Goal: Task Accomplishment & Management: Manage account settings

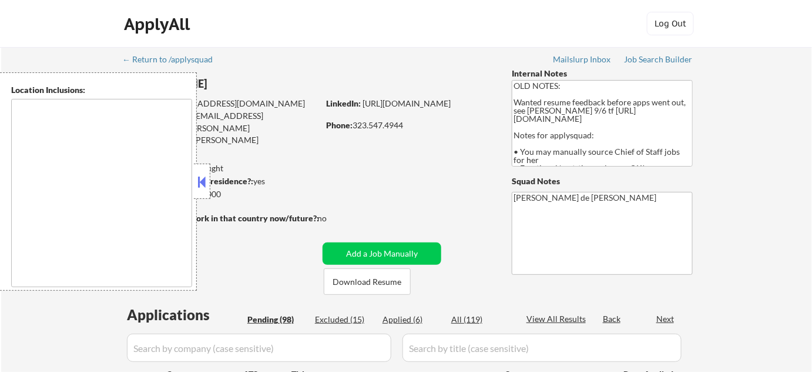
type textarea "[GEOGRAPHIC_DATA], [GEOGRAPHIC_DATA] [GEOGRAPHIC_DATA], [GEOGRAPHIC_DATA] [GEOG…"
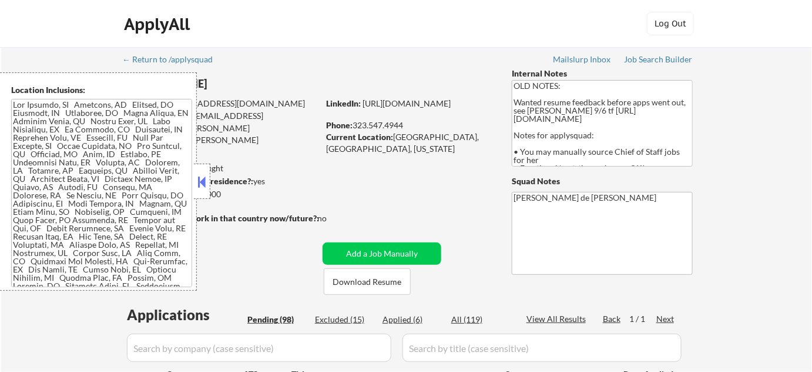
select select ""pending""
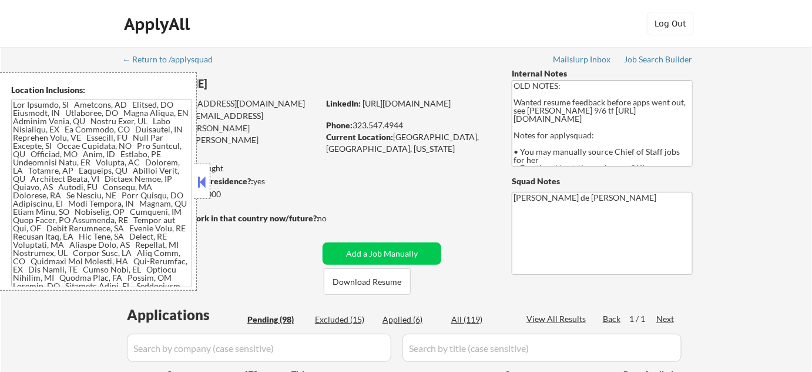
select select ""pending""
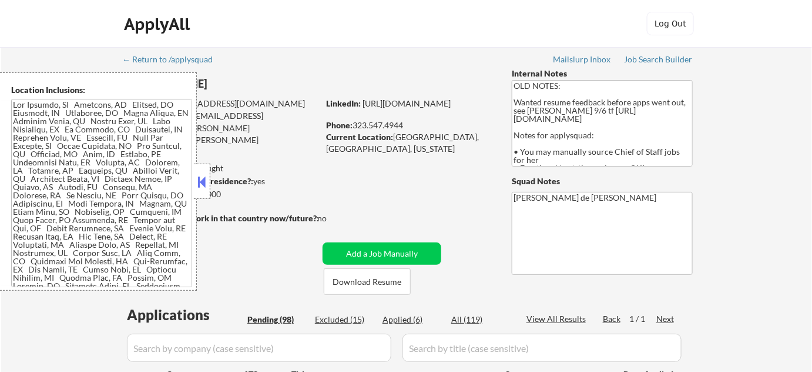
select select ""pending""
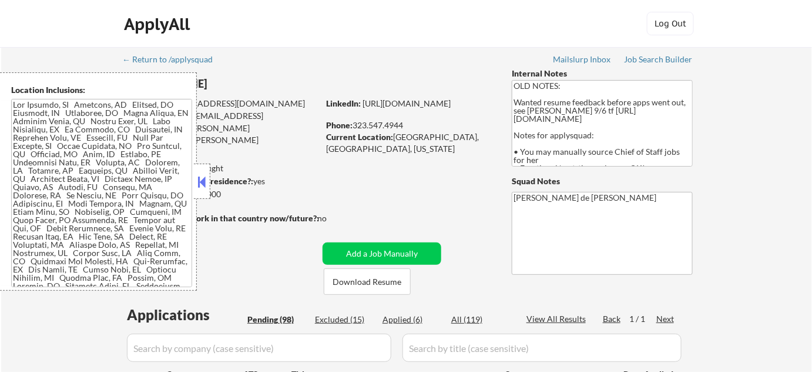
select select ""pending""
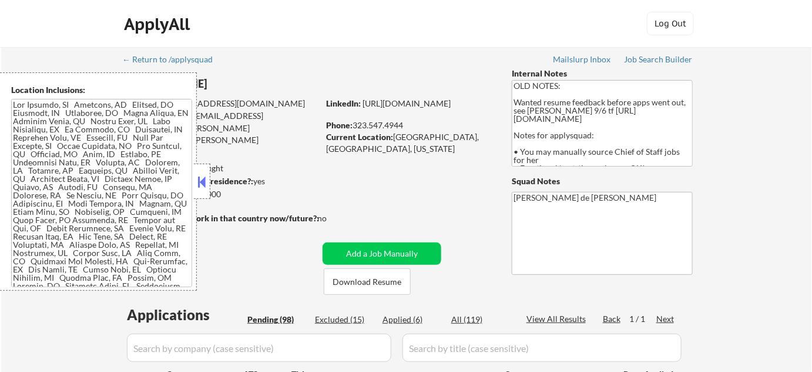
select select ""pending""
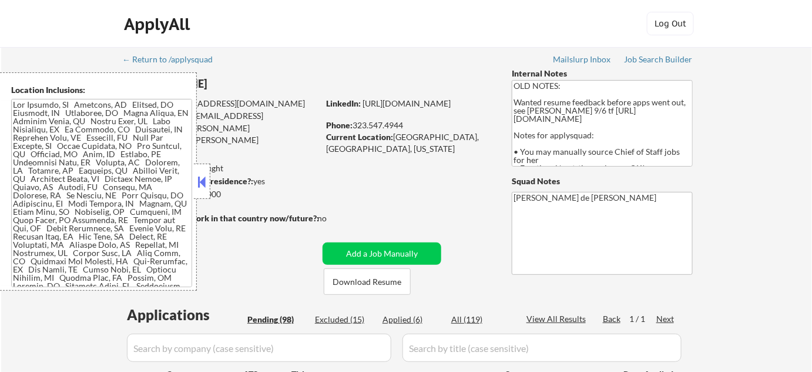
select select ""pending""
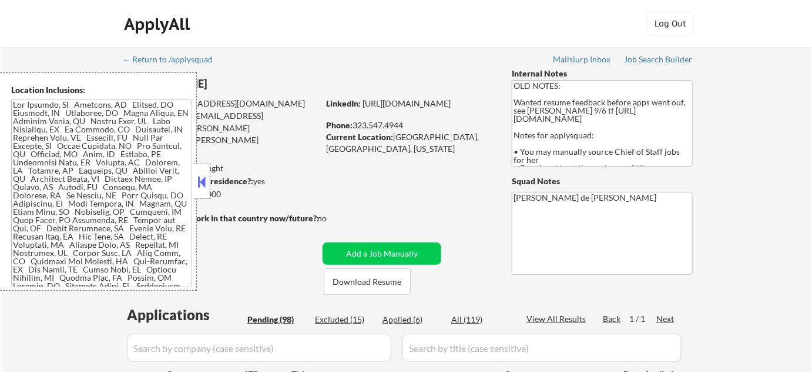
select select ""pending""
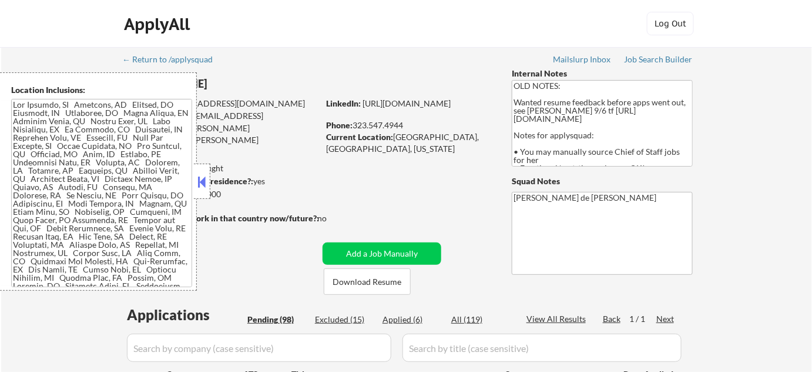
select select ""pending""
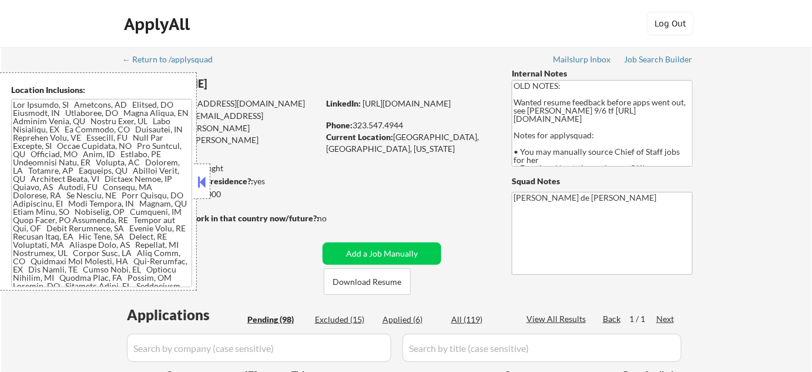
select select ""pending""
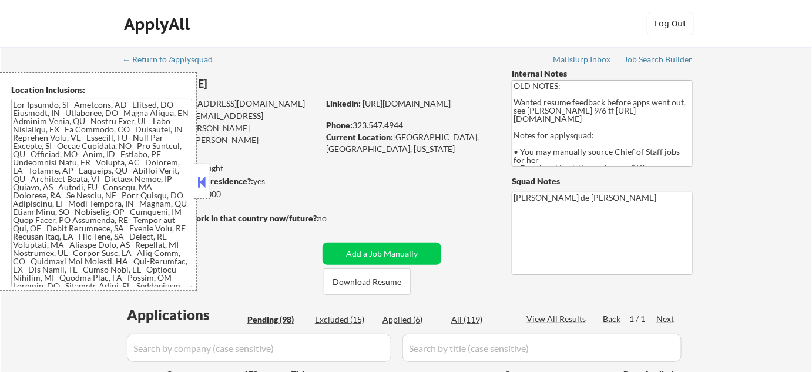
select select ""pending""
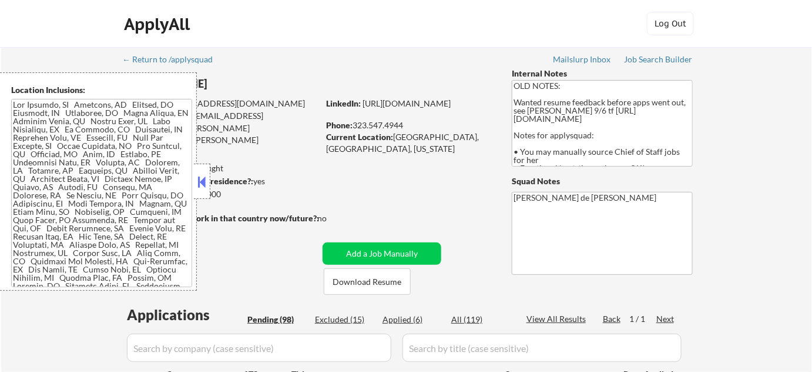
select select ""pending""
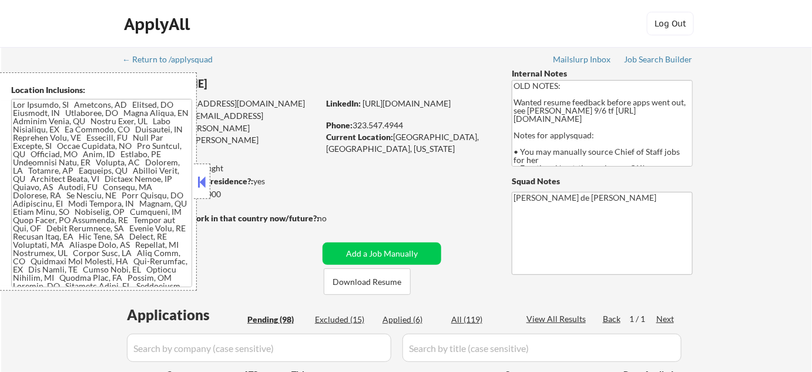
select select ""pending""
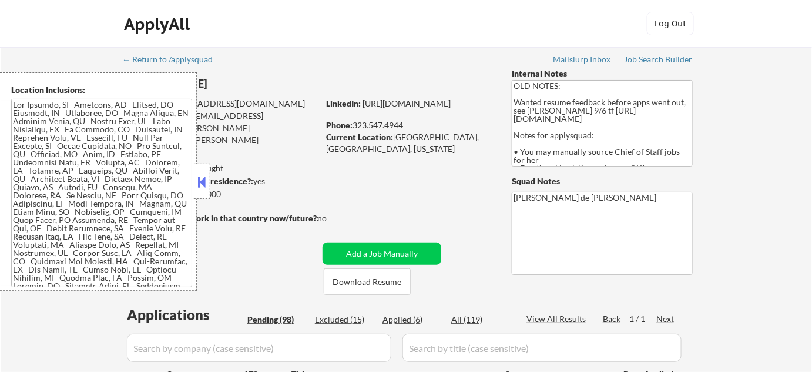
select select ""pending""
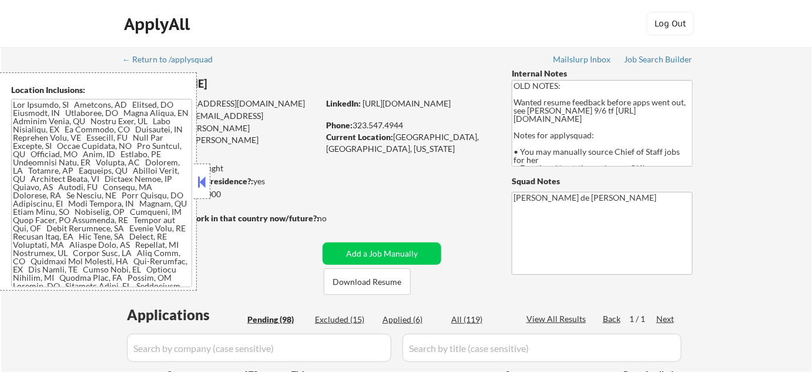
select select ""pending""
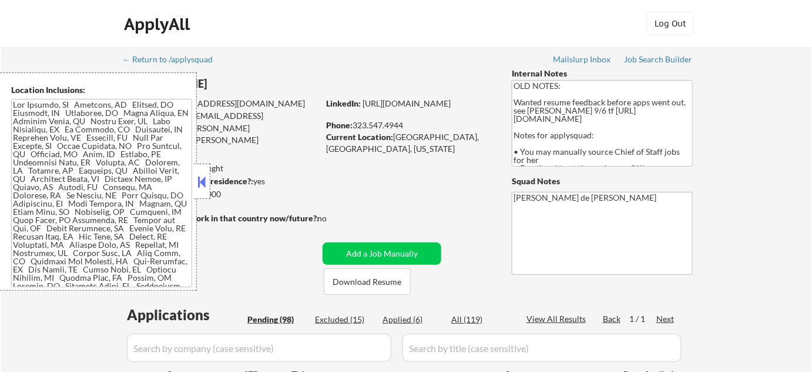
select select ""pending""
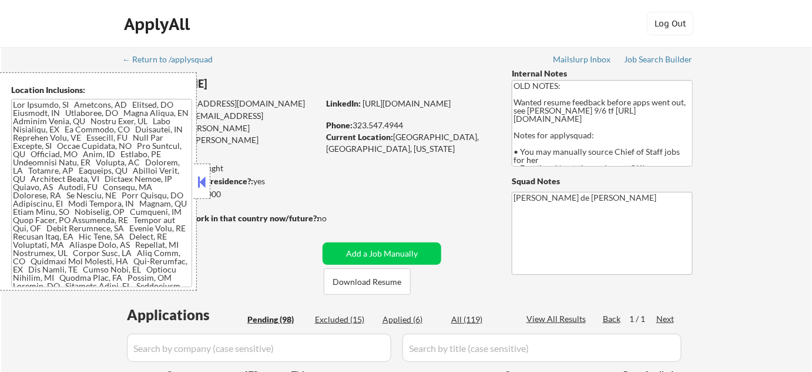
select select ""pending""
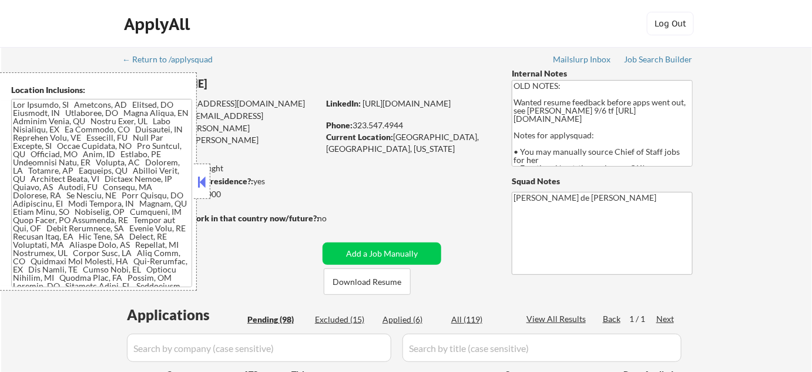
select select ""pending""
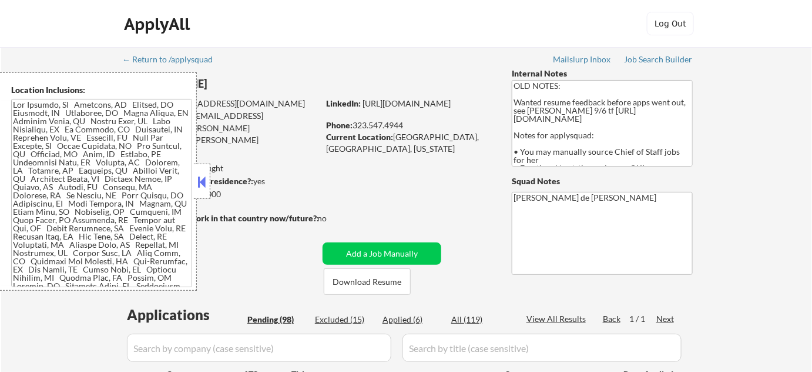
select select ""pending""
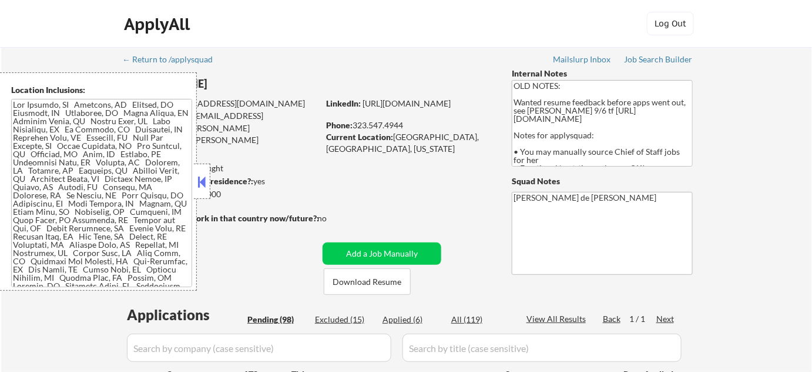
select select ""pending""
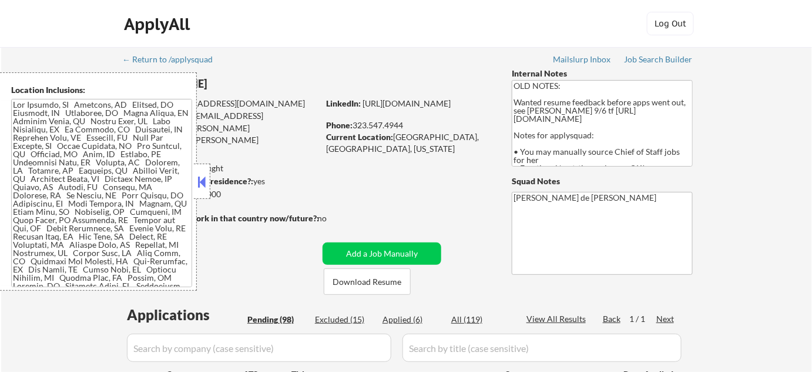
select select ""pending""
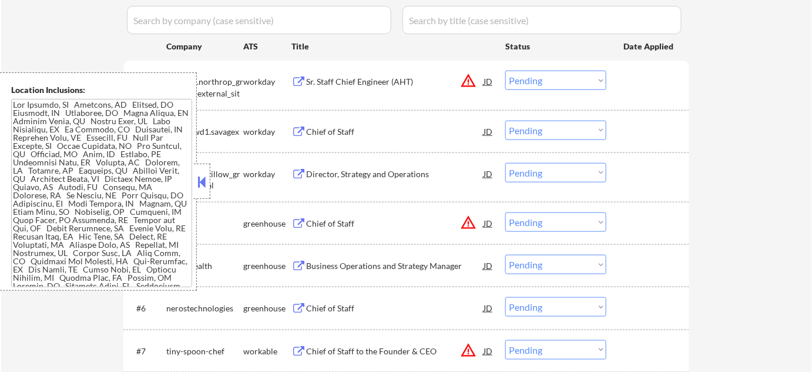
scroll to position [374, 0]
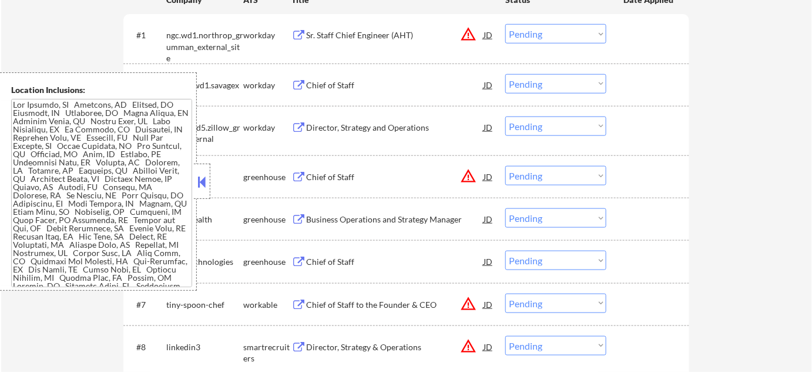
click at [196, 178] on button at bounding box center [202, 182] width 13 height 18
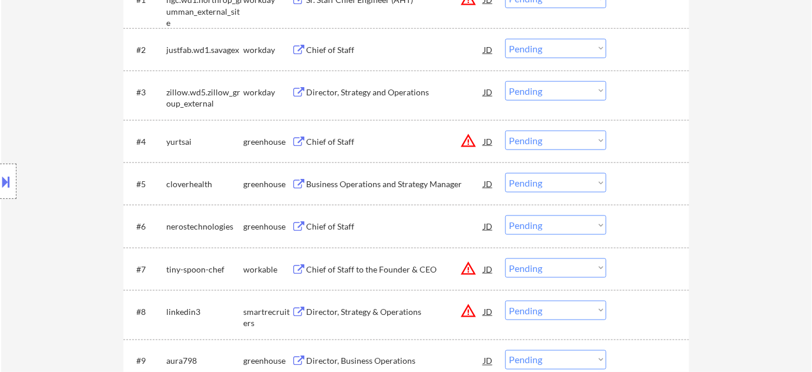
scroll to position [427, 0]
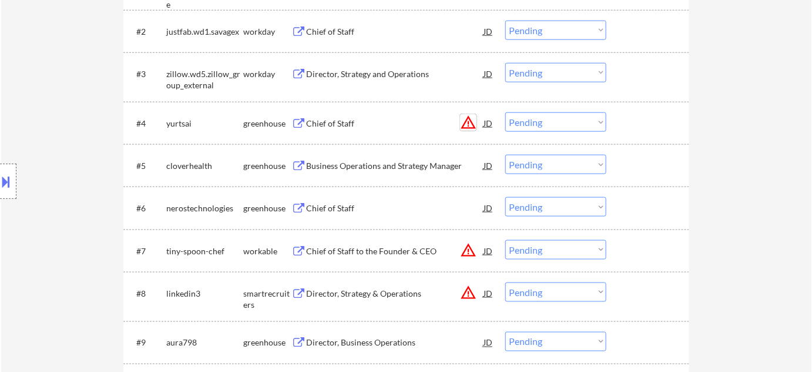
click at [464, 118] on button "warning_amber" at bounding box center [468, 122] width 16 height 16
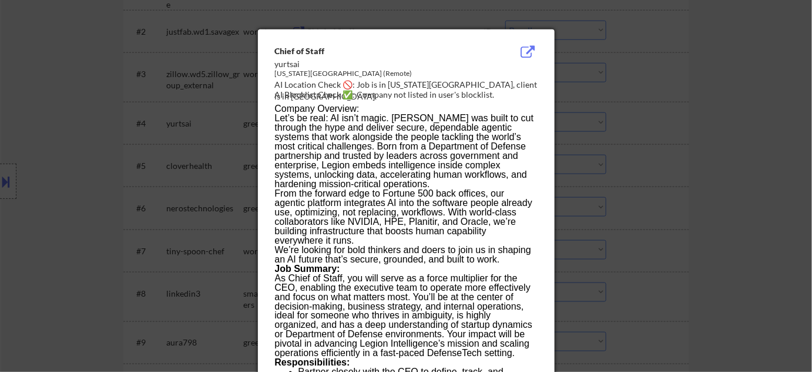
click at [660, 136] on div at bounding box center [406, 186] width 812 height 372
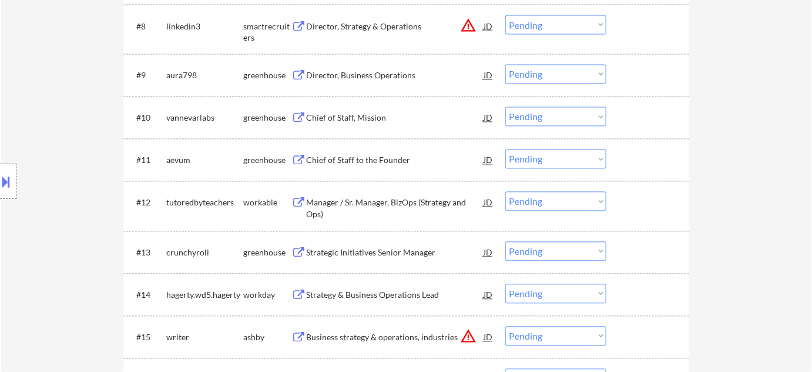
scroll to position [694, 0]
click at [376, 161] on div "Chief of Staff to the Founder" at bounding box center [395, 161] width 178 height 12
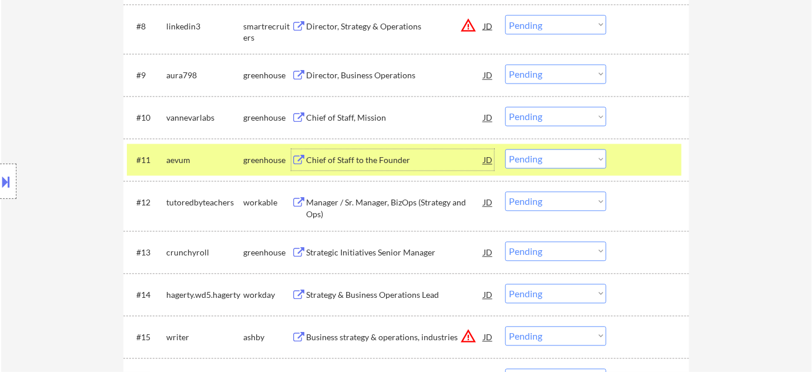
click at [545, 156] on select "Choose an option... Pending Applied Excluded (Questions) Excluded (Expired) Exc…" at bounding box center [556, 158] width 101 height 19
click at [506, 149] on select "Choose an option... Pending Applied Excluded (Questions) Excluded (Expired) Exc…" at bounding box center [556, 158] width 101 height 19
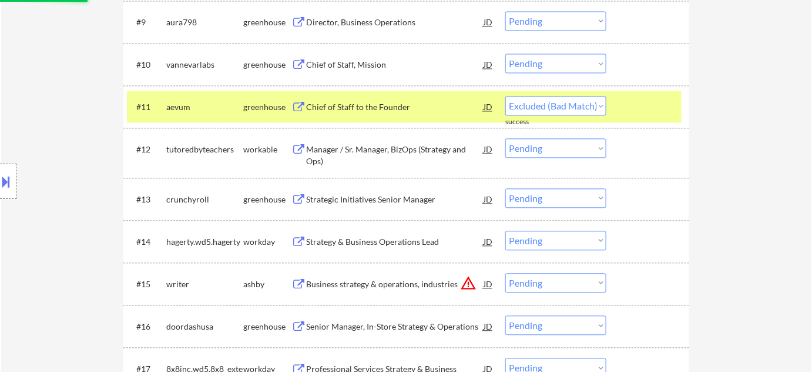
select select ""pending""
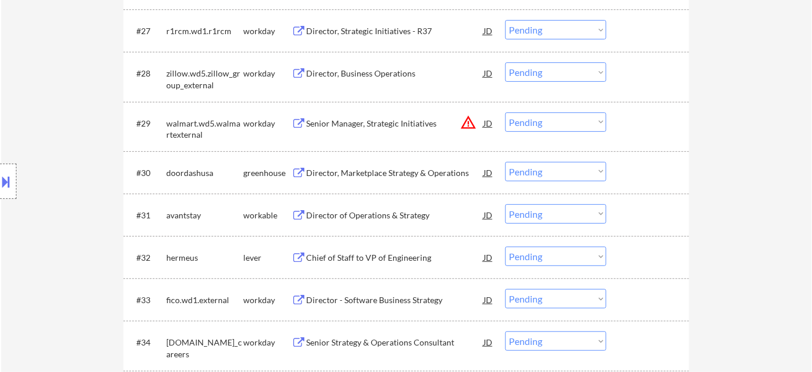
scroll to position [1550, 0]
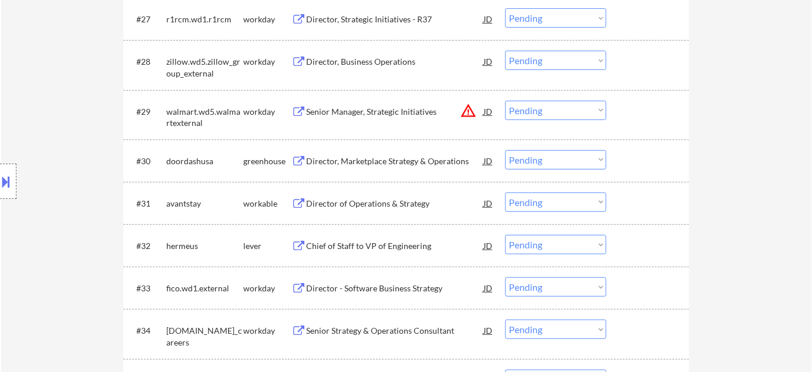
click at [376, 204] on div "Director of Operations & Strategy" at bounding box center [395, 204] width 178 height 12
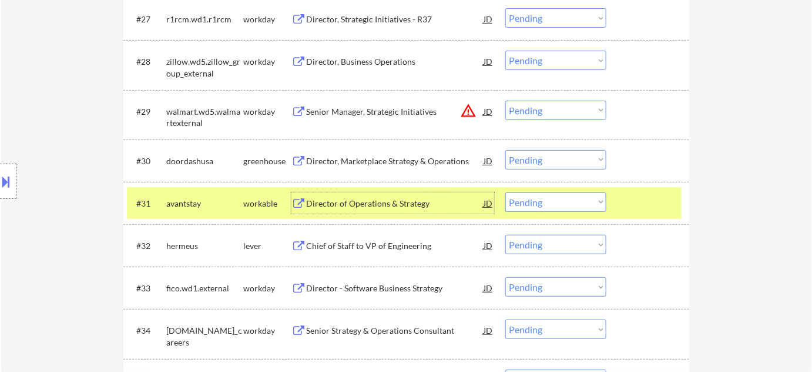
click at [526, 210] on select "Choose an option... Pending Applied Excluded (Questions) Excluded (Expired) Exc…" at bounding box center [556, 201] width 101 height 19
click at [506, 192] on select "Choose an option... Pending Applied Excluded (Questions) Excluded (Expired) Exc…" at bounding box center [556, 201] width 101 height 19
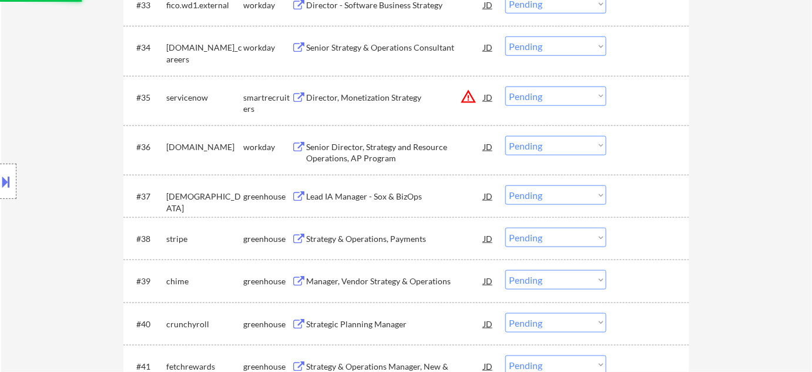
scroll to position [1764, 0]
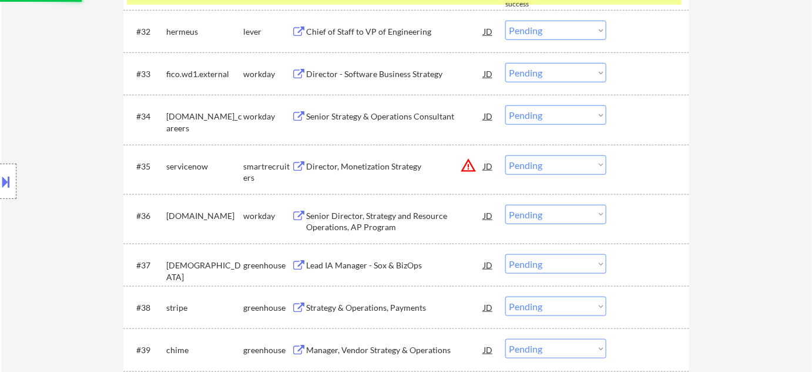
select select ""pending""
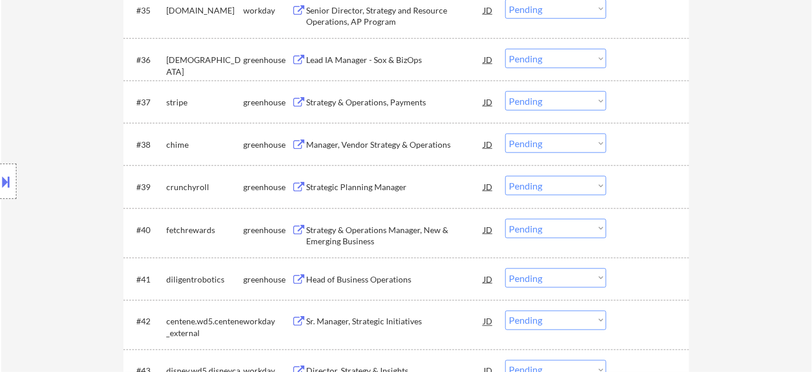
scroll to position [1977, 0]
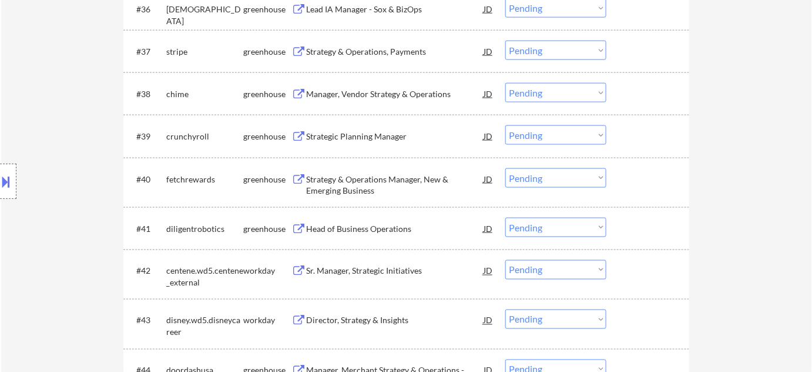
click at [408, 91] on div "Manager, Vendor Strategy & Operations" at bounding box center [395, 94] width 178 height 12
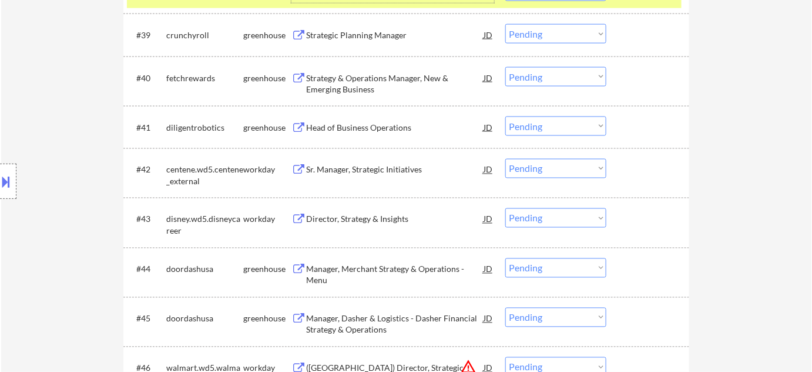
scroll to position [2084, 0]
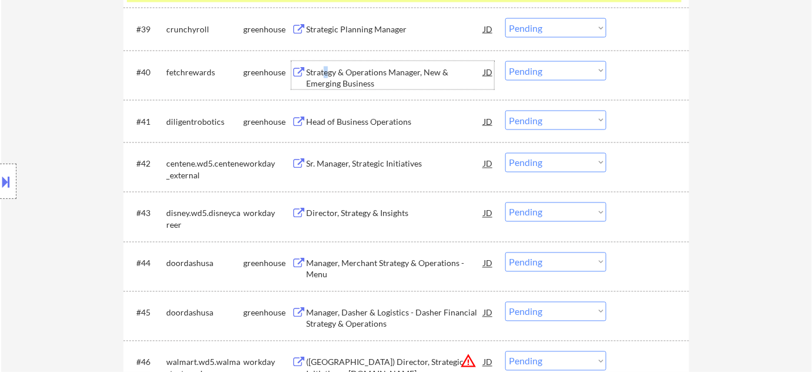
click at [326, 73] on div "Strategy & Operations Manager, New & Emerging Business" at bounding box center [395, 77] width 178 height 23
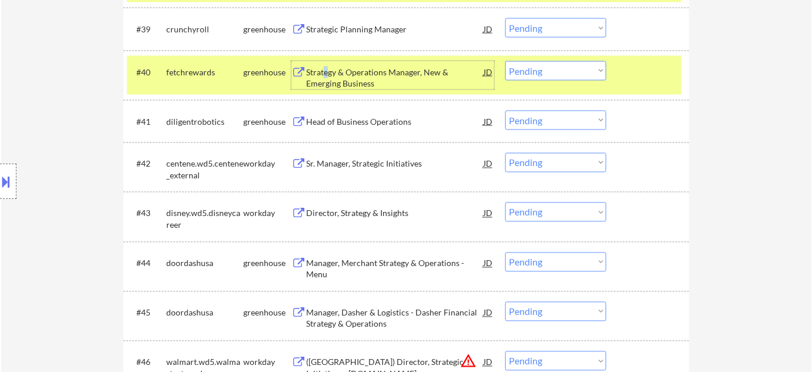
click at [570, 72] on select "Choose an option... Pending Applied Excluded (Questions) Excluded (Expired) Exc…" at bounding box center [556, 70] width 101 height 19
click at [506, 61] on select "Choose an option... Pending Applied Excluded (Questions) Excluded (Expired) Exc…" at bounding box center [556, 70] width 101 height 19
click at [379, 125] on div "Head of Business Operations" at bounding box center [395, 122] width 178 height 12
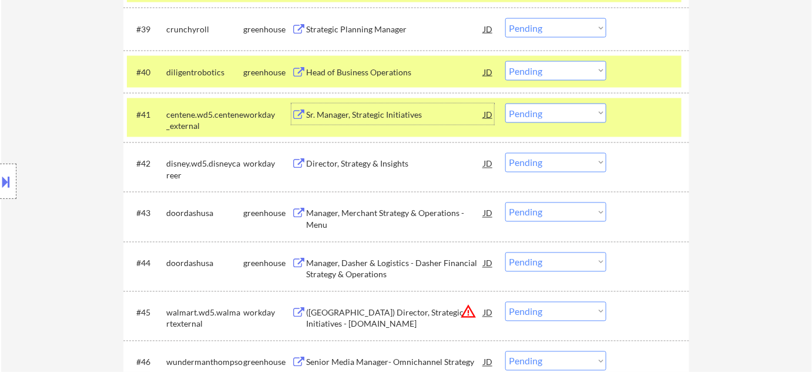
click at [539, 70] on select "Choose an option... Pending Applied Excluded (Questions) Excluded (Expired) Exc…" at bounding box center [556, 70] width 101 height 19
click at [506, 61] on select "Choose an option... Pending Applied Excluded (Questions) Excluded (Expired) Exc…" at bounding box center [556, 70] width 101 height 19
select select ""pending""
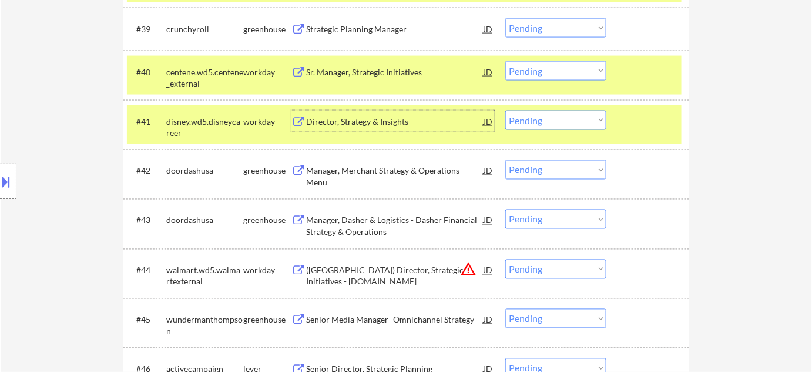
click at [351, 121] on div "Director, Strategy & Insights" at bounding box center [395, 122] width 178 height 12
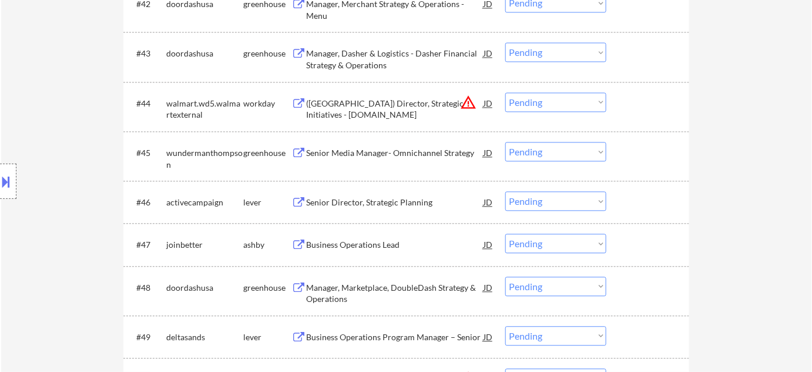
scroll to position [2351, 0]
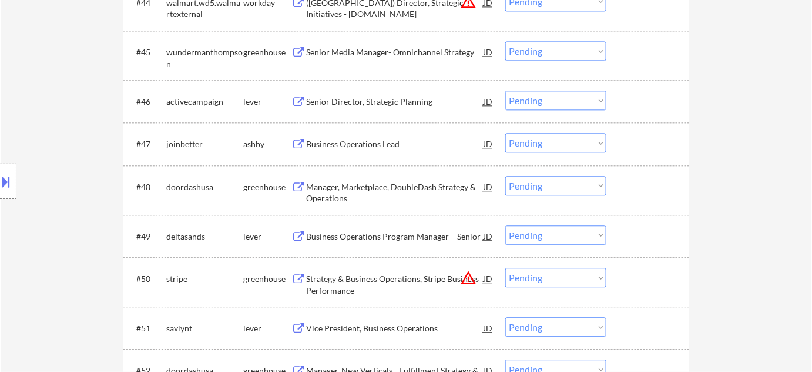
click at [363, 141] on div "Business Operations Lead" at bounding box center [395, 144] width 178 height 12
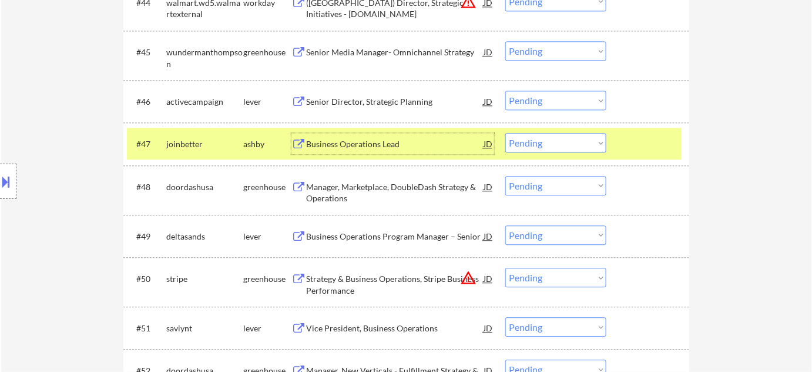
drag, startPoint x: 546, startPoint y: 138, endPoint x: 547, endPoint y: 145, distance: 7.8
click at [546, 138] on select "Choose an option... Pending Applied Excluded (Questions) Excluded (Expired) Exc…" at bounding box center [556, 142] width 101 height 19
click at [506, 133] on select "Choose an option... Pending Applied Excluded (Questions) Excluded (Expired) Exc…" at bounding box center [556, 142] width 101 height 19
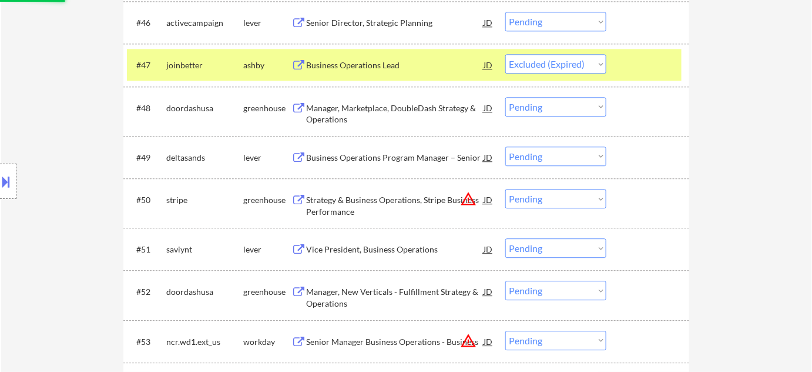
scroll to position [2458, 0]
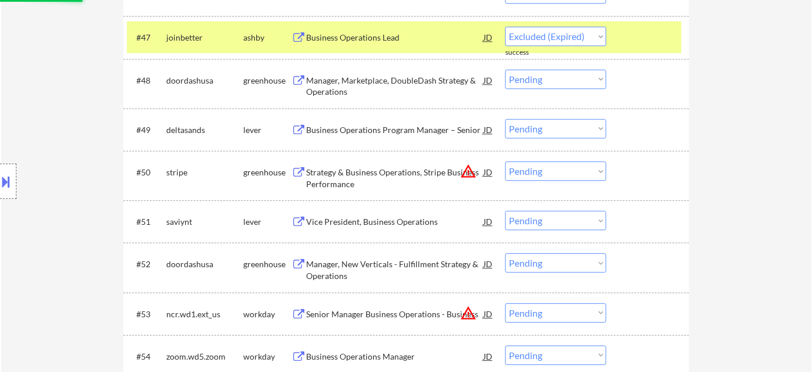
select select ""pending""
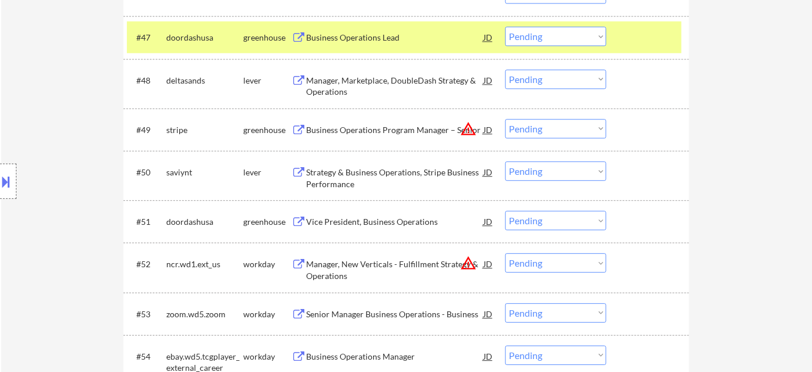
click at [370, 78] on div "Manager, Marketplace, DoubleDash Strategy & Operations" at bounding box center [395, 86] width 178 height 23
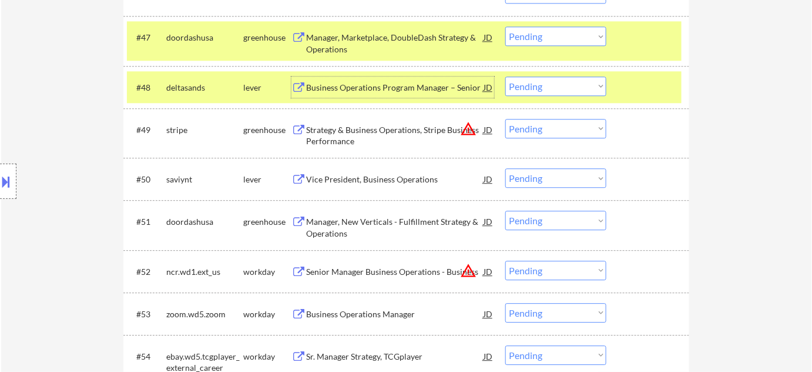
click at [545, 89] on select "Choose an option... Pending Applied Excluded (Questions) Excluded (Expired) Exc…" at bounding box center [556, 85] width 101 height 19
click at [506, 76] on select "Choose an option... Pending Applied Excluded (Questions) Excluded (Expired) Exc…" at bounding box center [556, 85] width 101 height 19
select select ""pending""
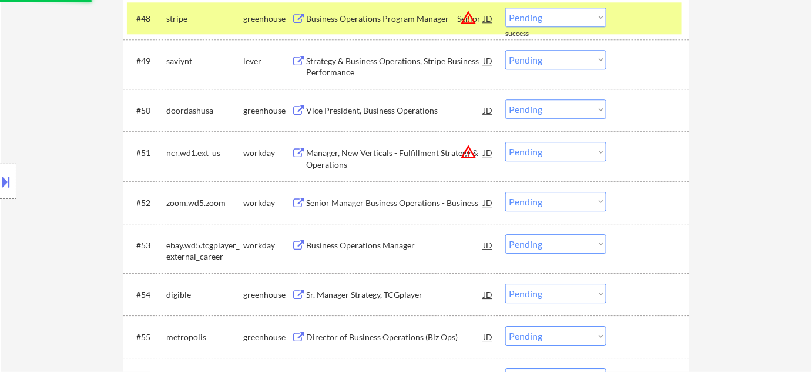
scroll to position [2565, 0]
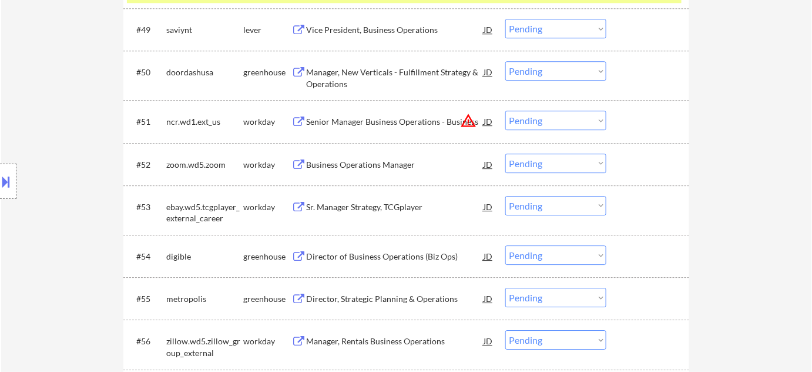
click at [367, 156] on div "Business Operations Manager" at bounding box center [395, 163] width 178 height 21
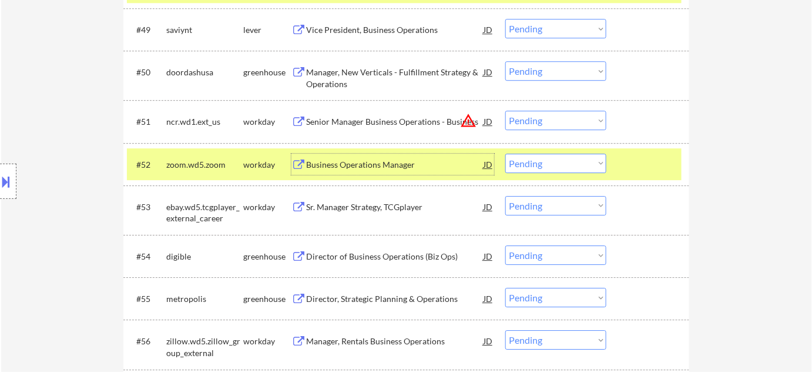
click at [516, 168] on select "Choose an option... Pending Applied Excluded (Questions) Excluded (Expired) Exc…" at bounding box center [556, 162] width 101 height 19
click at [506, 153] on select "Choose an option... Pending Applied Excluded (Questions) Excluded (Expired) Exc…" at bounding box center [556, 162] width 101 height 19
click at [470, 119] on button "warning_amber" at bounding box center [468, 120] width 16 height 16
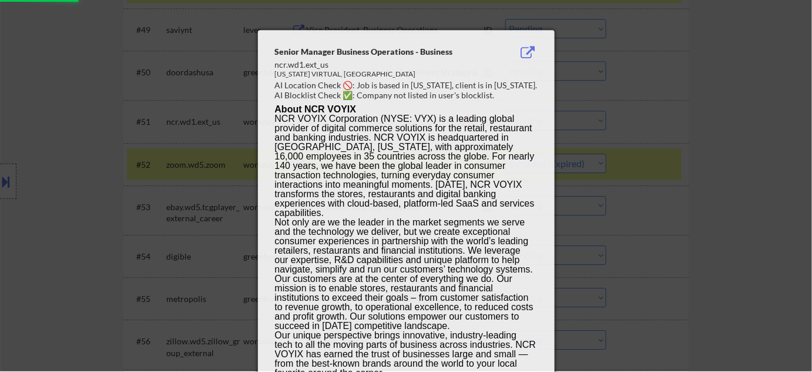
select select ""pending""
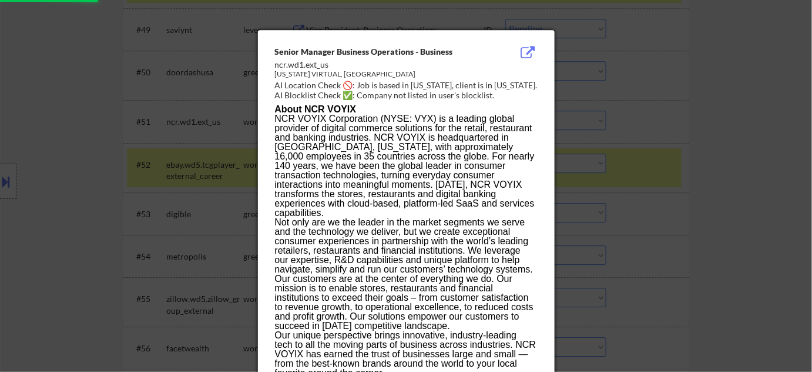
click at [663, 126] on div at bounding box center [406, 186] width 812 height 372
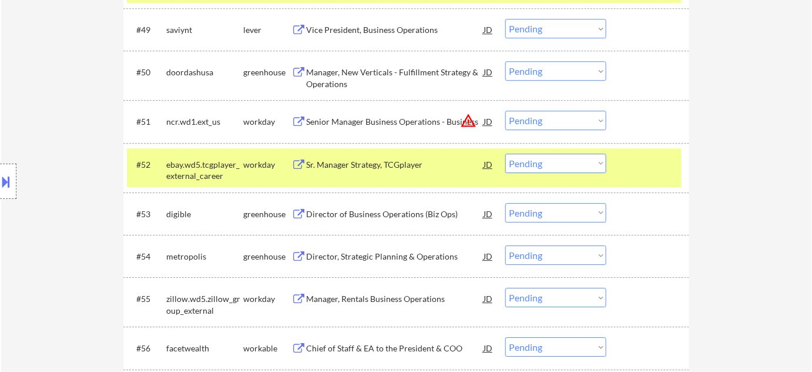
scroll to position [2618, 0]
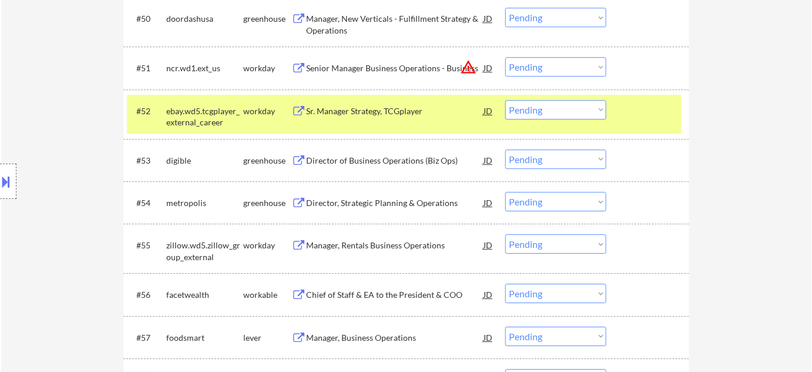
click at [401, 195] on div "Director, Strategic Planning & Operations" at bounding box center [395, 202] width 178 height 21
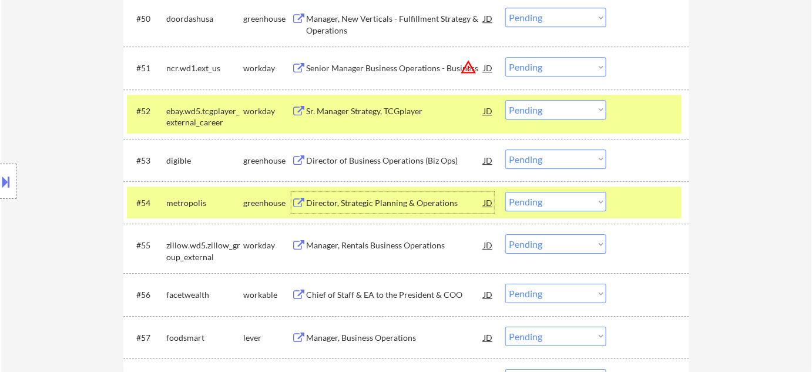
click at [569, 200] on select "Choose an option... Pending Applied Excluded (Questions) Excluded (Expired) Exc…" at bounding box center [556, 201] width 101 height 19
click at [506, 192] on select "Choose an option... Pending Applied Excluded (Questions) Excluded (Expired) Exc…" at bounding box center [556, 201] width 101 height 19
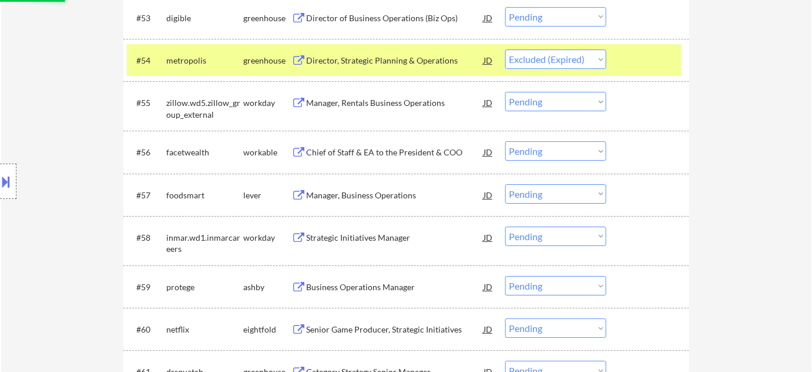
scroll to position [2779, 0]
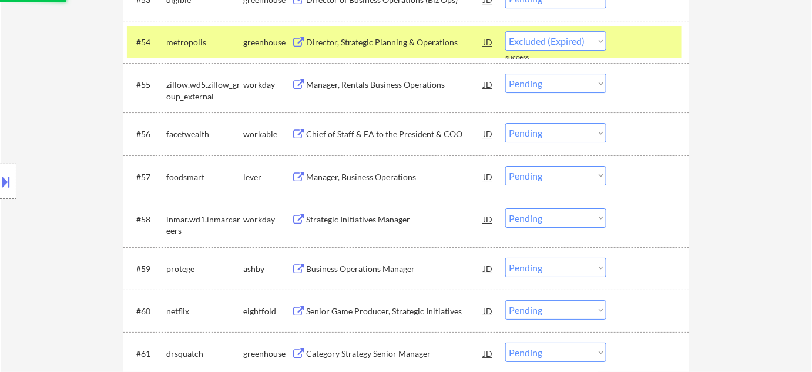
click at [387, 87] on div "Manager, Rentals Business Operations" at bounding box center [395, 85] width 178 height 12
select select ""pending""
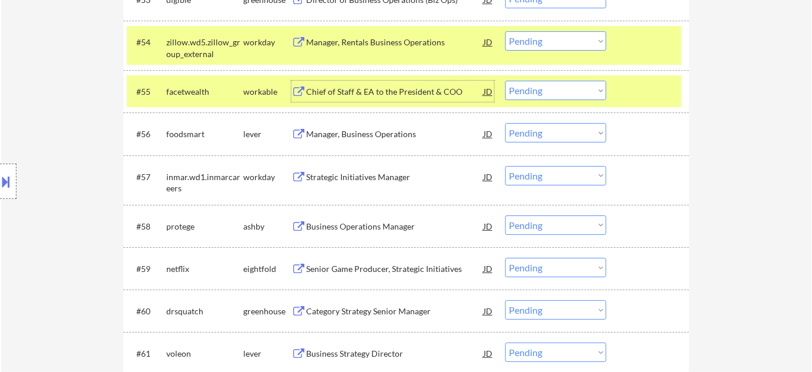
click at [570, 95] on select "Choose an option... Pending Applied Excluded (Questions) Excluded (Expired) Exc…" at bounding box center [556, 90] width 101 height 19
click at [506, 81] on select "Choose an option... Pending Applied Excluded (Questions) Excluded (Expired) Exc…" at bounding box center [556, 90] width 101 height 19
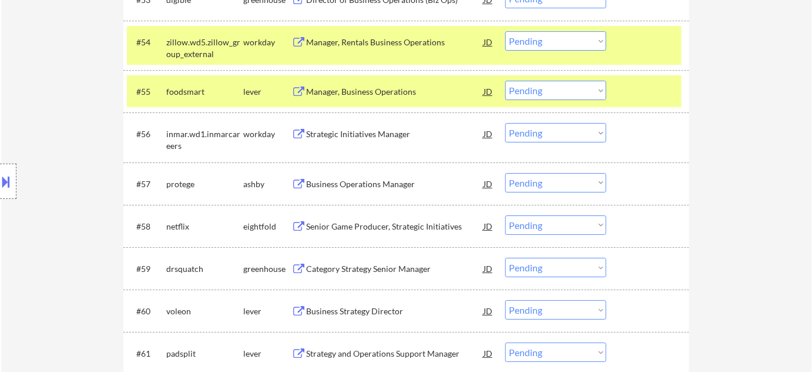
click at [374, 89] on div "Manager, Business Operations" at bounding box center [395, 92] width 178 height 12
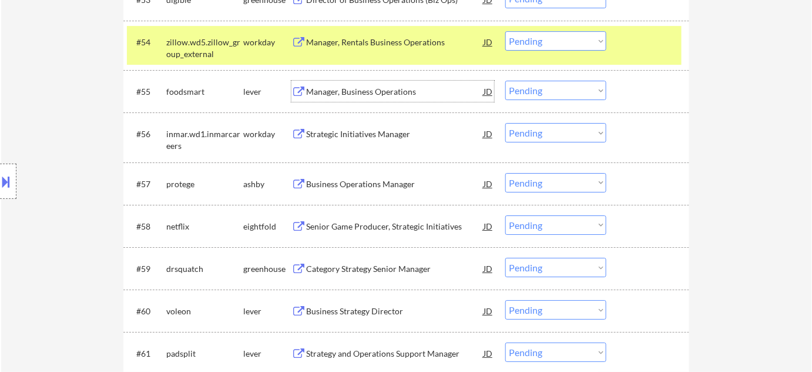
click at [547, 95] on select "Choose an option... Pending Applied Excluded (Questions) Excluded (Expired) Exc…" at bounding box center [556, 90] width 101 height 19
click at [506, 81] on select "Choose an option... Pending Applied Excluded (Questions) Excluded (Expired) Exc…" at bounding box center [556, 90] width 101 height 19
select select ""pending""
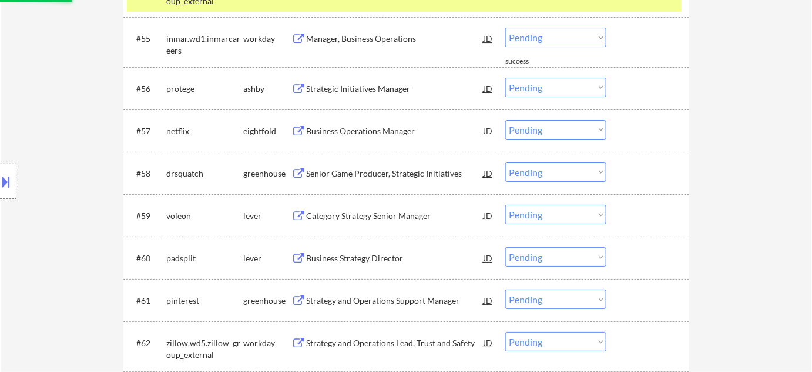
scroll to position [2832, 0]
click at [383, 168] on div "Category Strategy Senior Manager" at bounding box center [395, 173] width 178 height 12
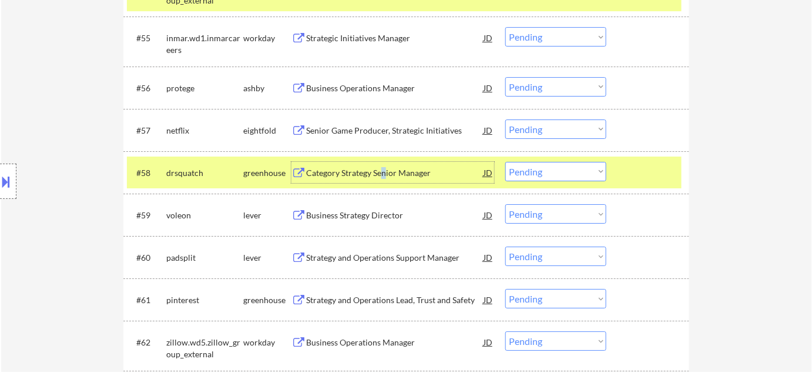
click at [527, 178] on select "Choose an option... Pending Applied Excluded (Questions) Excluded (Expired) Exc…" at bounding box center [556, 171] width 101 height 19
click at [506, 162] on select "Choose an option... Pending Applied Excluded (Questions) Excluded (Expired) Exc…" at bounding box center [556, 171] width 101 height 19
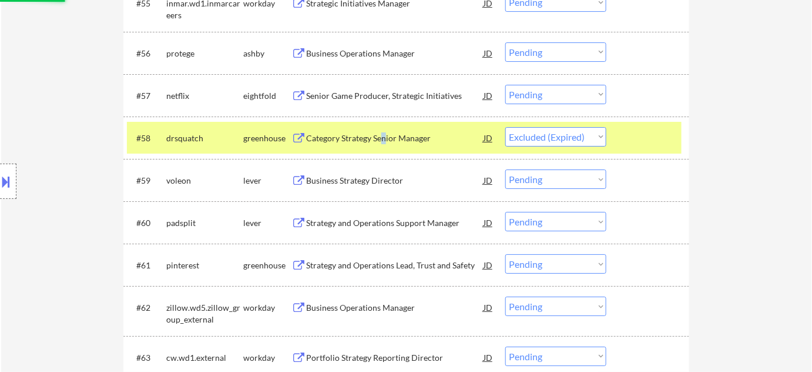
scroll to position [2886, 0]
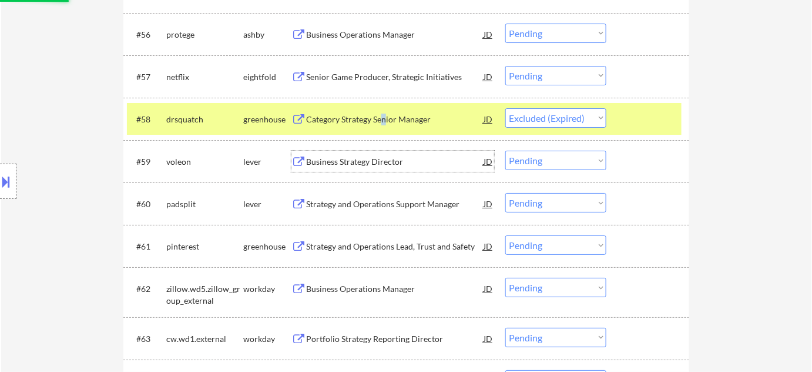
click at [340, 166] on div "Business Strategy Director" at bounding box center [395, 162] width 178 height 12
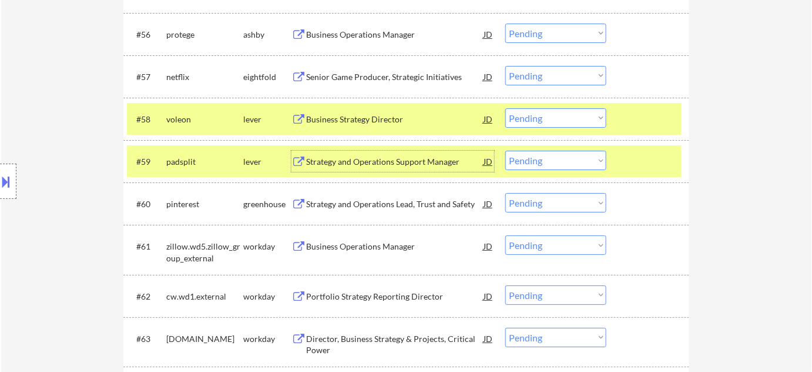
drag, startPoint x: 523, startPoint y: 117, endPoint x: 524, endPoint y: 123, distance: 6.0
click at [523, 117] on select "Choose an option... Pending Applied Excluded (Questions) Excluded (Expired) Exc…" at bounding box center [556, 117] width 101 height 19
click at [506, 108] on select "Choose an option... Pending Applied Excluded (Questions) Excluded (Expired) Exc…" at bounding box center [556, 117] width 101 height 19
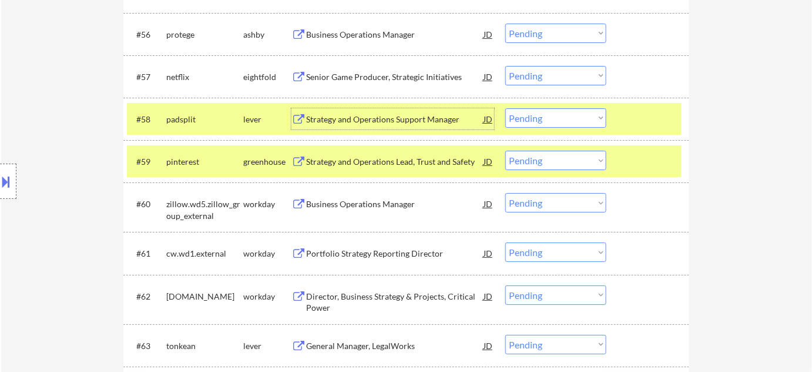
click at [388, 116] on div "Strategy and Operations Support Manager" at bounding box center [395, 119] width 178 height 12
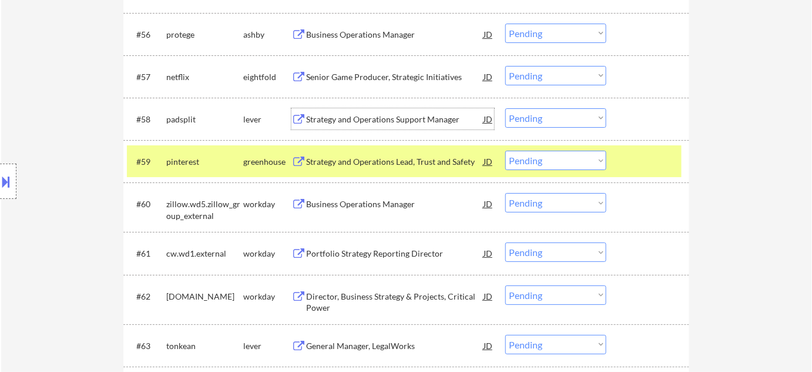
drag, startPoint x: 534, startPoint y: 118, endPoint x: 537, endPoint y: 126, distance: 8.7
click at [534, 118] on select "Choose an option... Pending Applied Excluded (Questions) Excluded (Expired) Exc…" at bounding box center [556, 117] width 101 height 19
click at [506, 108] on select "Choose an option... Pending Applied Excluded (Questions) Excluded (Expired) Exc…" at bounding box center [556, 117] width 101 height 19
select select ""pending""
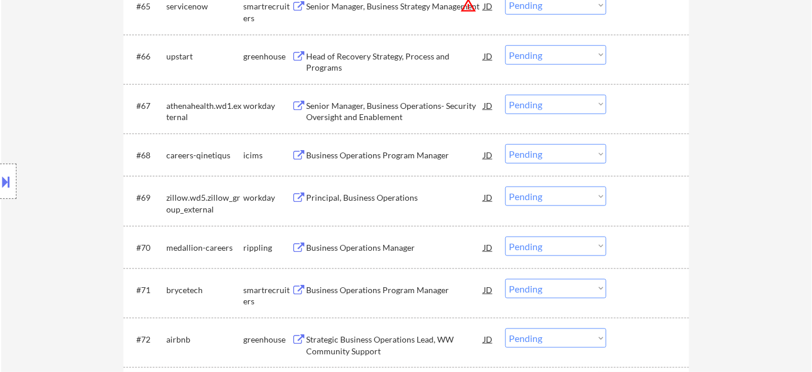
scroll to position [3420, 0]
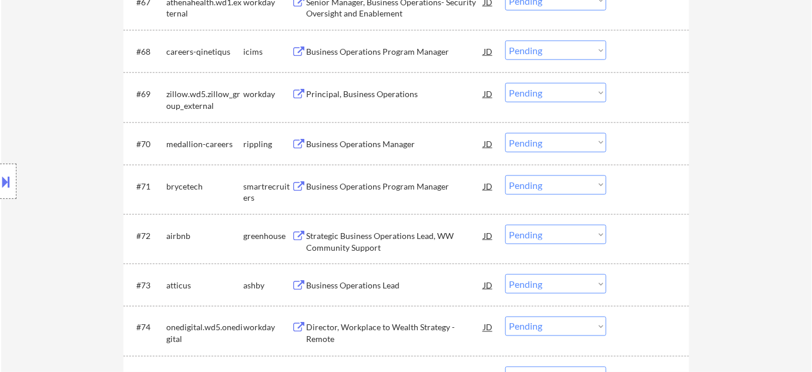
click at [354, 181] on div "Business Operations Program Manager" at bounding box center [395, 186] width 178 height 12
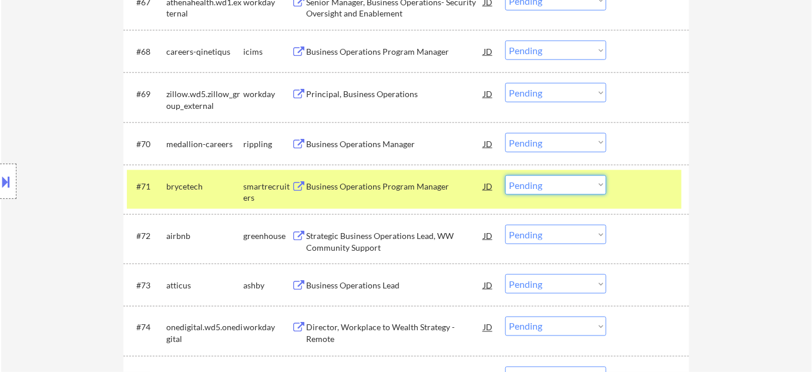
click at [534, 179] on select "Choose an option... Pending Applied Excluded (Questions) Excluded (Expired) Exc…" at bounding box center [556, 184] width 101 height 19
click at [506, 175] on select "Choose an option... Pending Applied Excluded (Questions) Excluded (Expired) Exc…" at bounding box center [556, 184] width 101 height 19
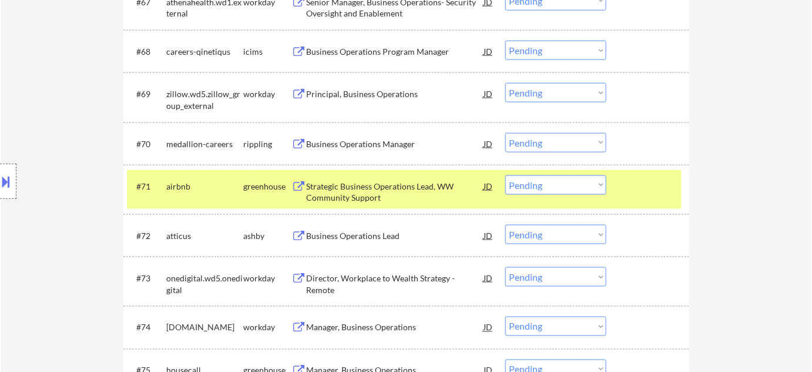
click at [379, 201] on div "Strategic Business Operations Lead, WW Community Support" at bounding box center [395, 191] width 178 height 23
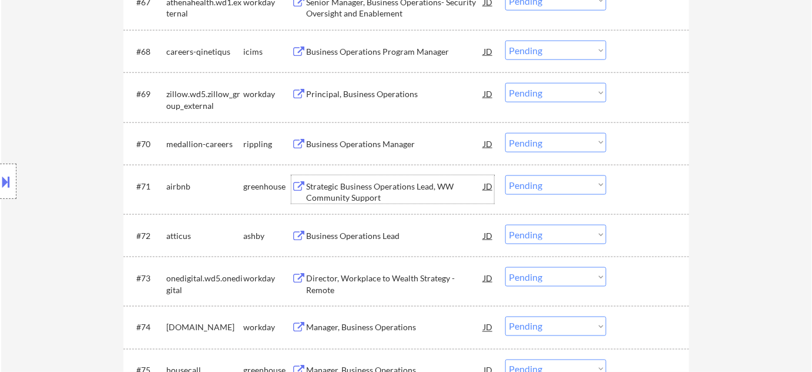
click at [547, 186] on select "Choose an option... Pending Applied Excluded (Questions) Excluded (Expired) Exc…" at bounding box center [556, 184] width 101 height 19
click at [506, 175] on select "Choose an option... Pending Applied Excluded (Questions) Excluded (Expired) Exc…" at bounding box center [556, 184] width 101 height 19
click at [350, 233] on div "Business Operations Lead" at bounding box center [395, 236] width 178 height 12
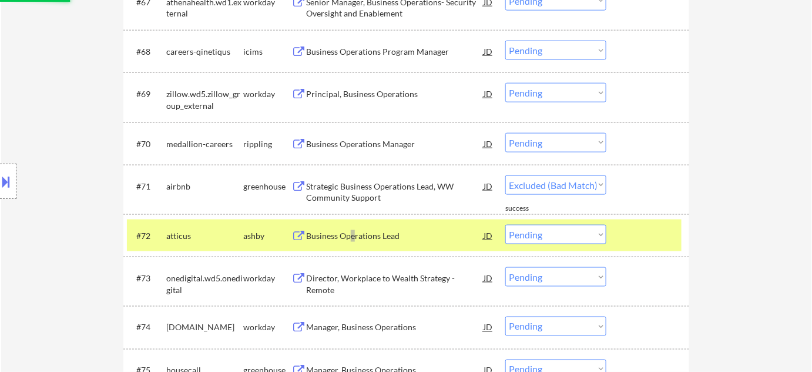
select select ""pending""
